Goal: Find specific page/section: Find specific page/section

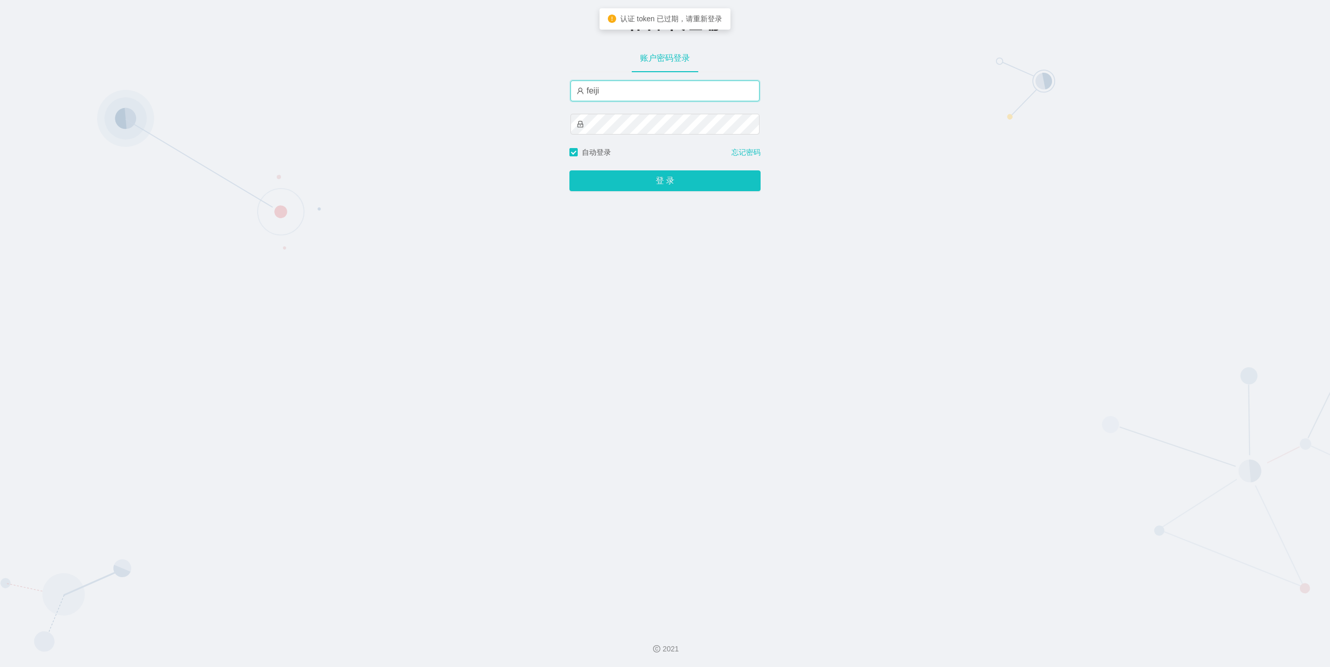
click at [676, 98] on input "feiji" at bounding box center [664, 90] width 189 height 21
type input "xiaohei06"
click at [664, 181] on button "登 录" at bounding box center [664, 180] width 191 height 21
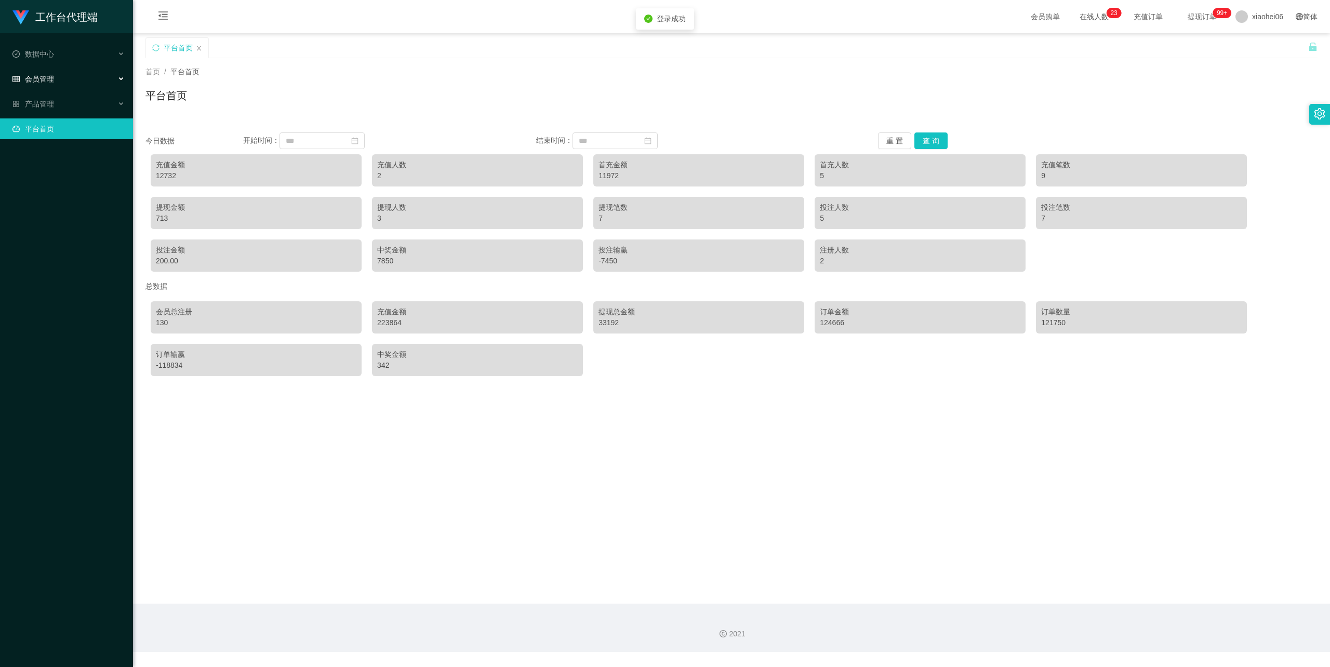
click at [42, 75] on span "会员管理" at bounding box center [33, 79] width 42 height 8
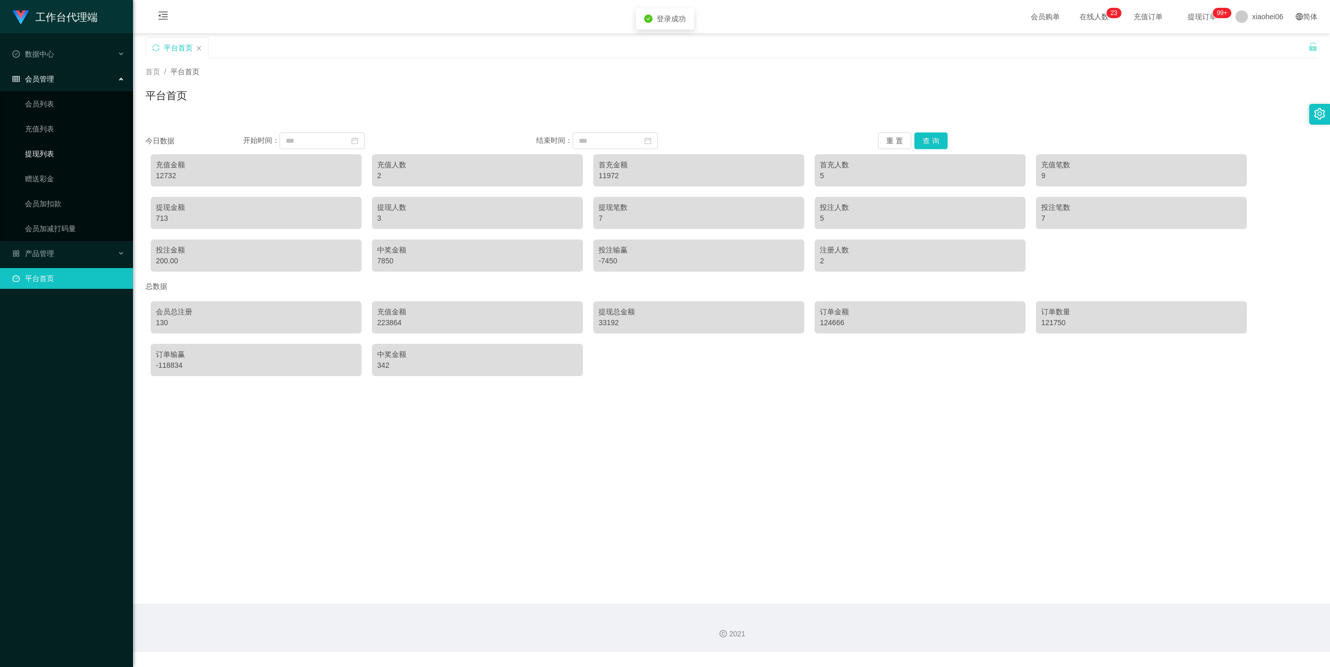
click at [42, 154] on link "提现列表" at bounding box center [75, 153] width 100 height 21
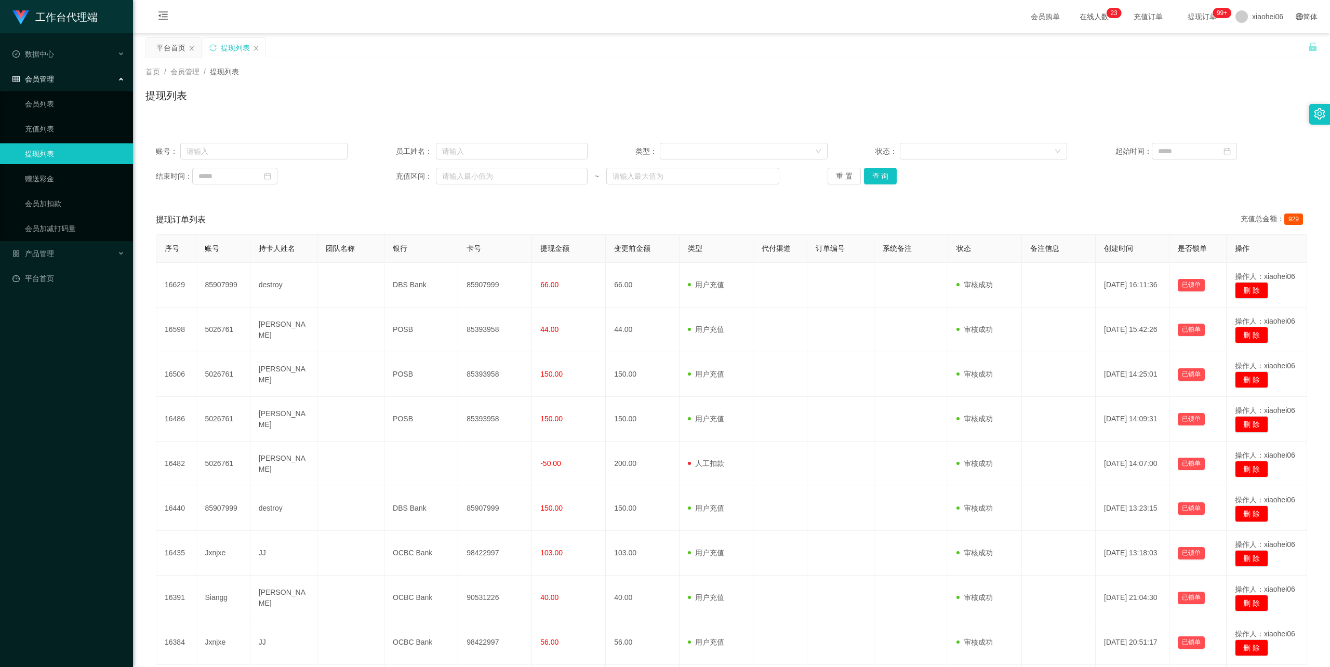
click at [667, 41] on div "平台首页 提现列表" at bounding box center [726, 55] width 1162 height 36
